Goal: Task Accomplishment & Management: Manage account settings

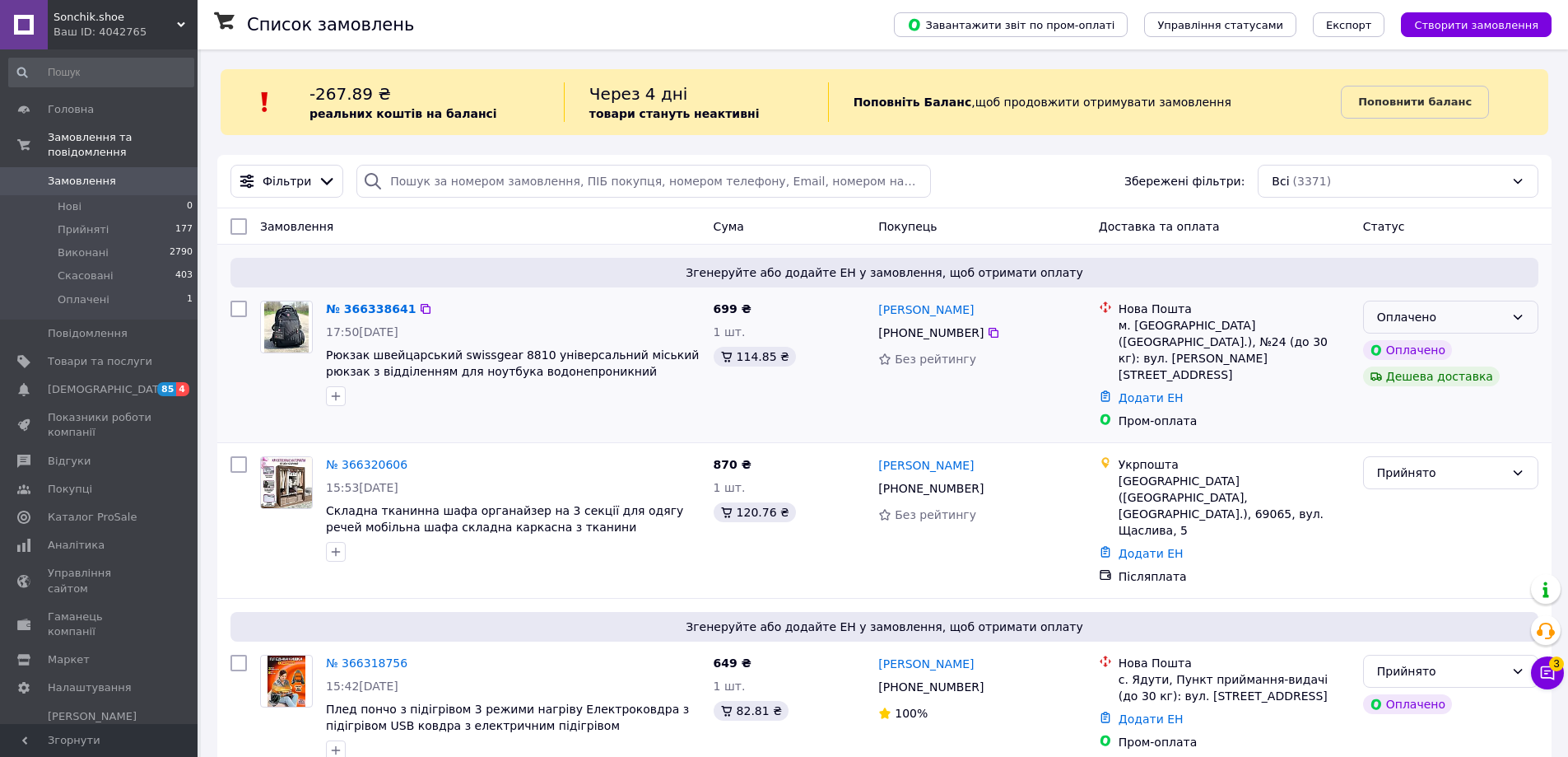
click at [1469, 313] on div "Оплачено" at bounding box center [1441, 317] width 127 height 18
click at [1423, 346] on li "Прийнято" at bounding box center [1450, 353] width 174 height 29
